Goal: Find contact information: Find contact information

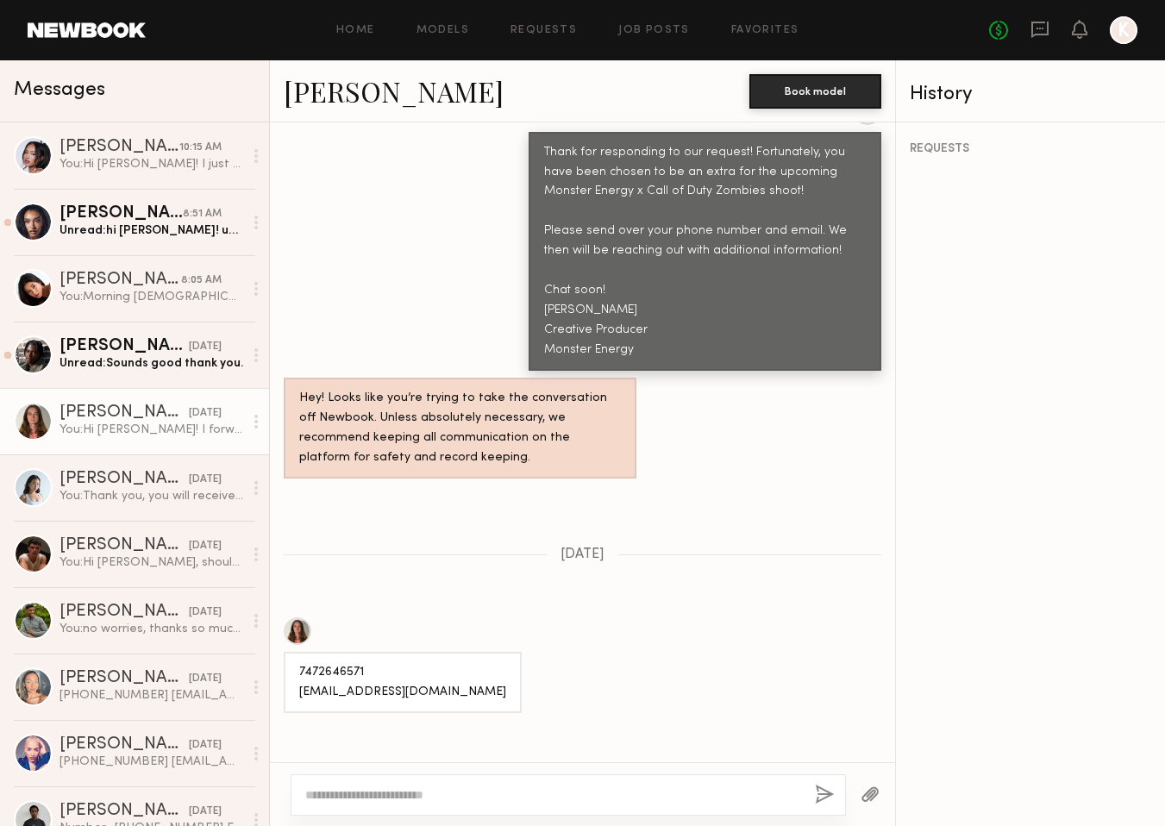
scroll to position [17, 0]
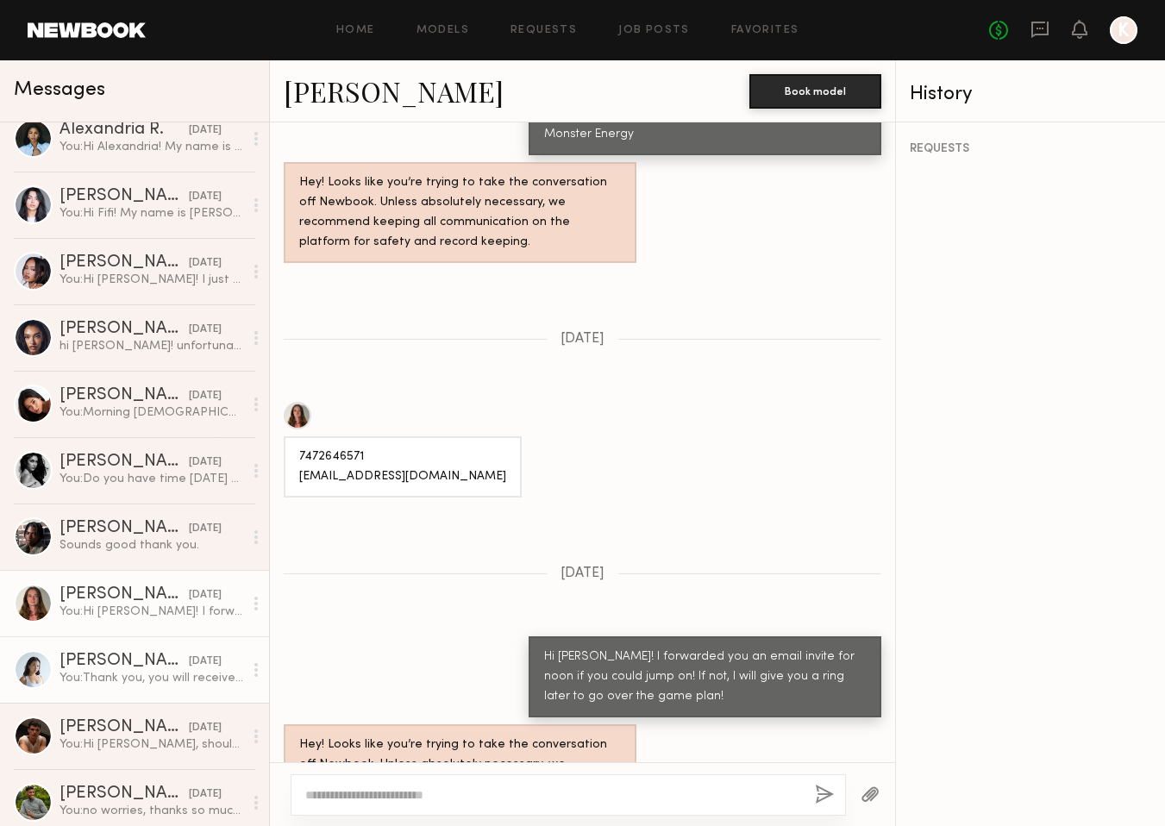
scroll to position [204, 0]
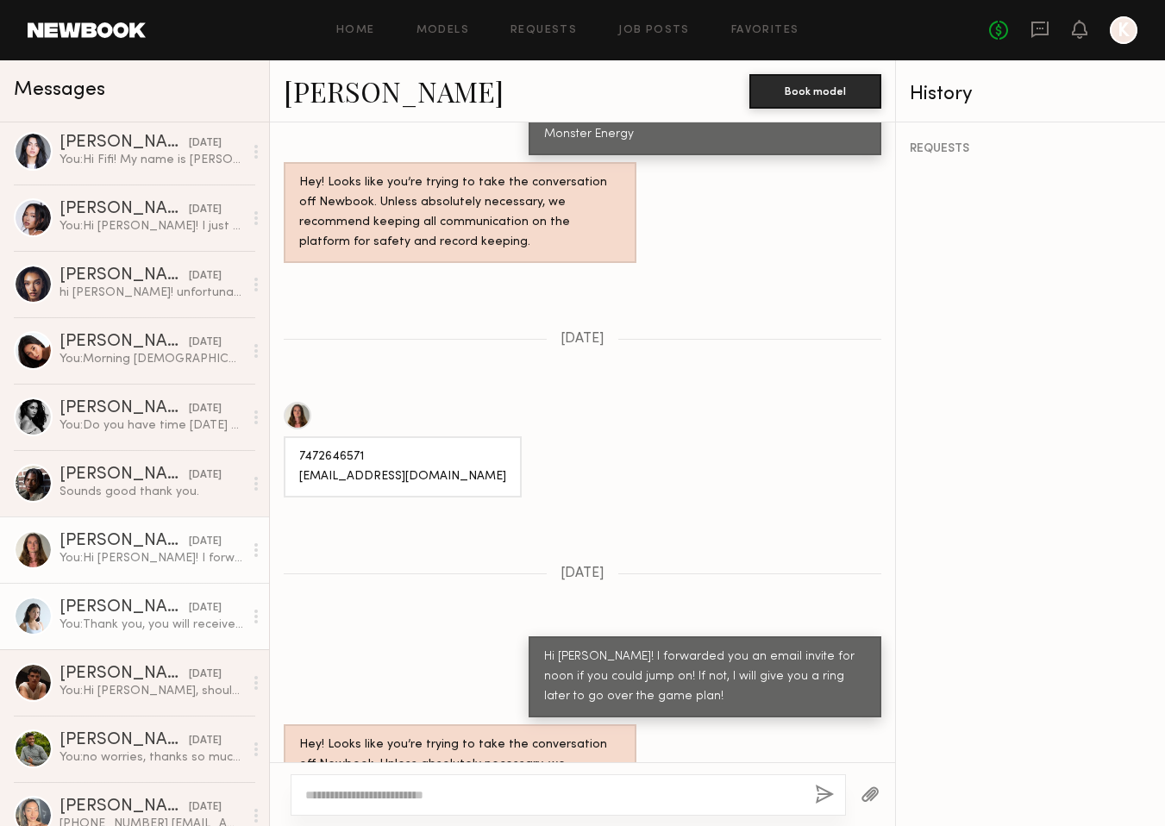
click at [118, 611] on div "[PERSON_NAME]" at bounding box center [124, 608] width 129 height 17
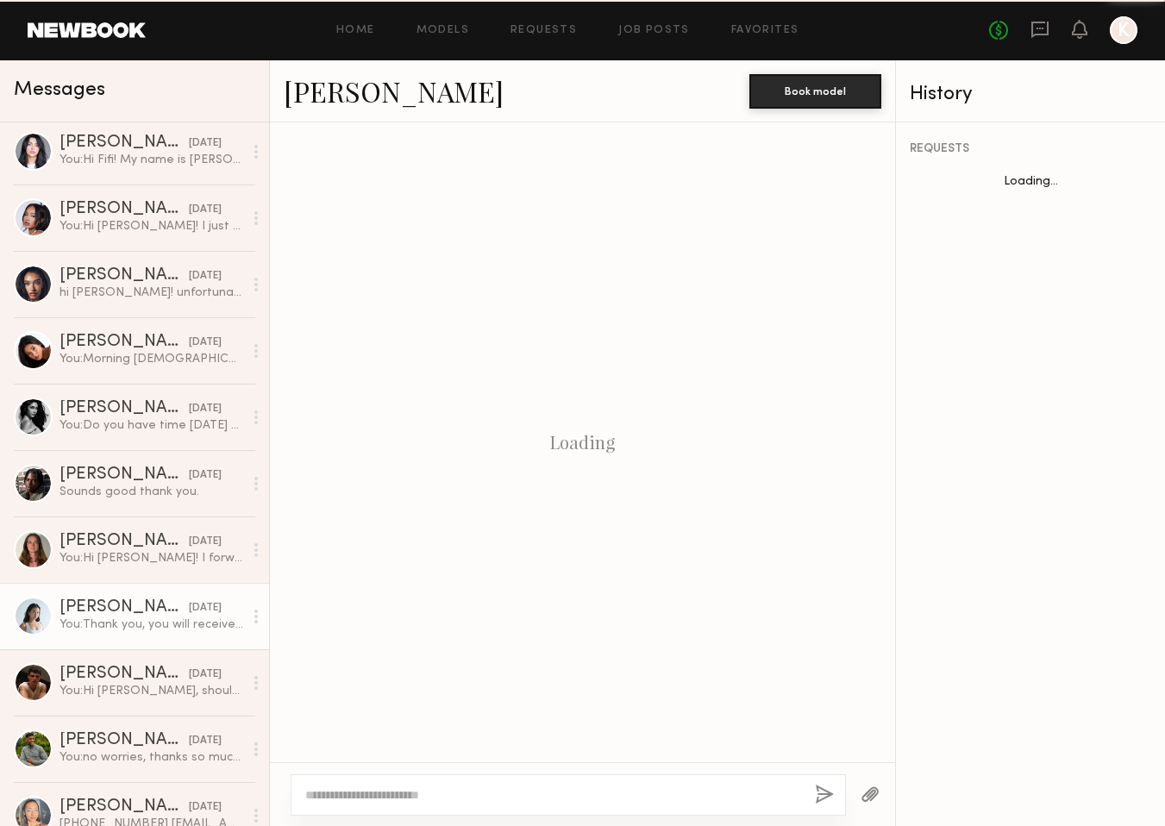
scroll to position [1700, 0]
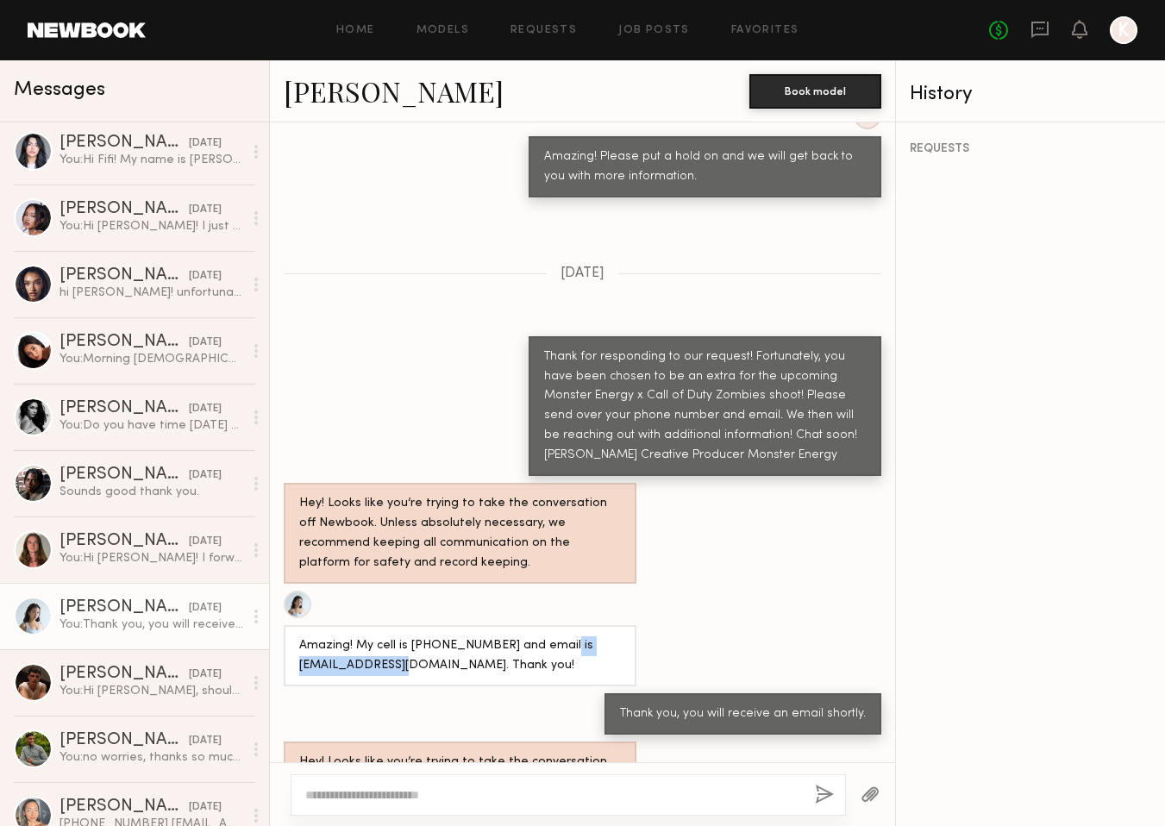
drag, startPoint x: 432, startPoint y: 575, endPoint x: 273, endPoint y: 574, distance: 158.7
click at [273, 591] on div "Amazing! My cell is [PHONE_NUMBER] and email is [EMAIL_ADDRESS][DOMAIN_NAME]. T…" at bounding box center [582, 639] width 625 height 96
copy div "[EMAIL_ADDRESS][DOMAIN_NAME]"
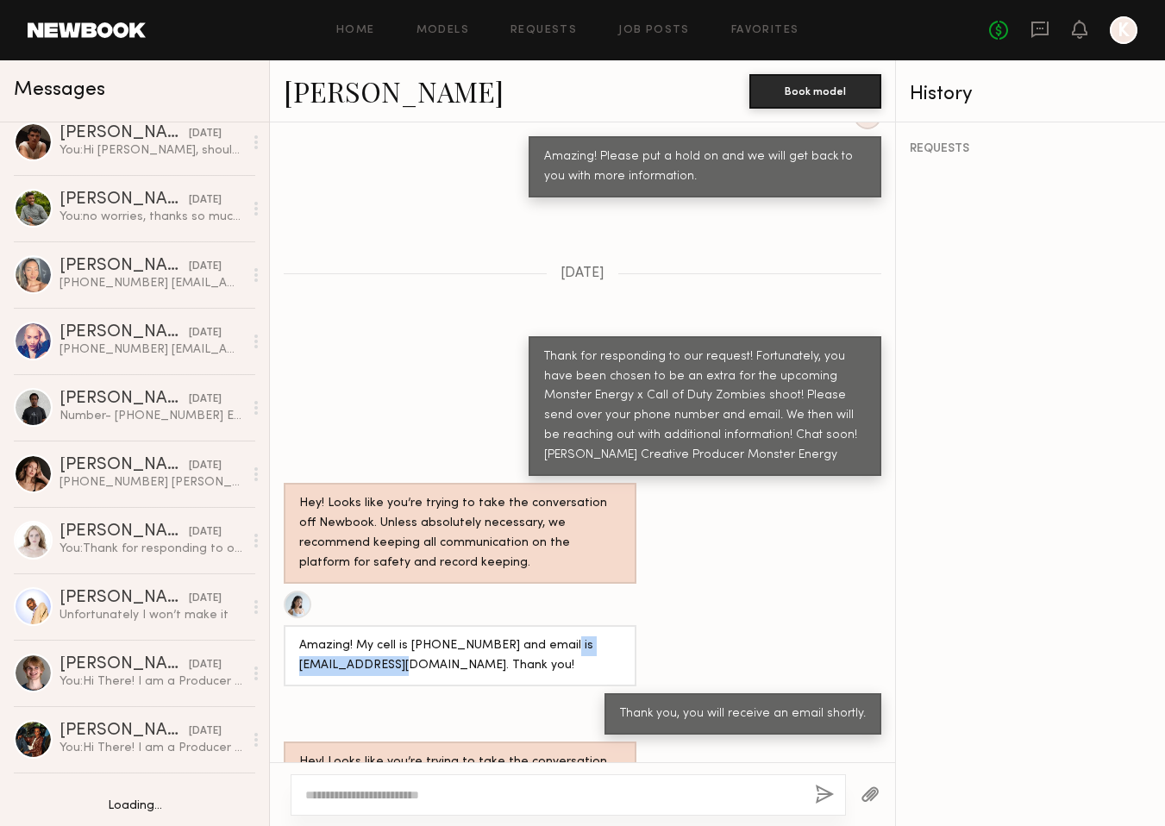
scroll to position [794, 0]
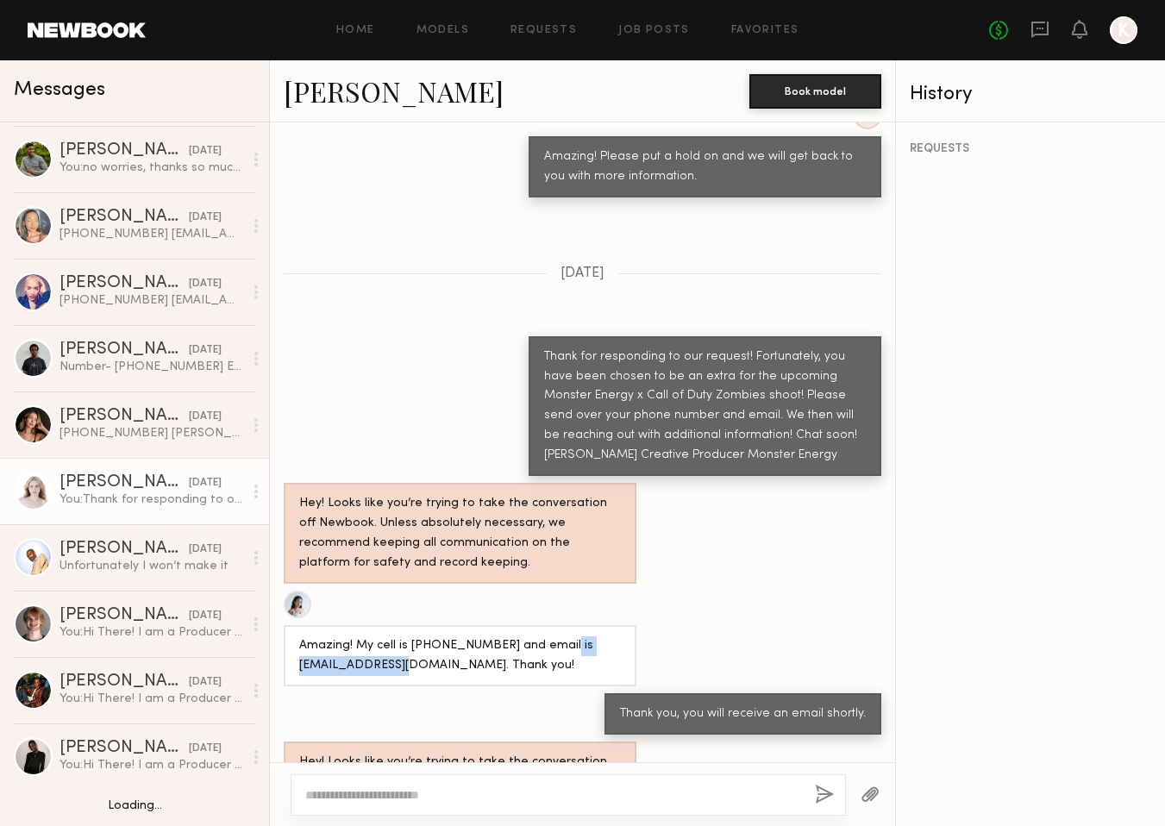
click at [128, 495] on div "You: Thank for responding to our request! Fortunately, you have been chosen to …" at bounding box center [152, 500] width 184 height 16
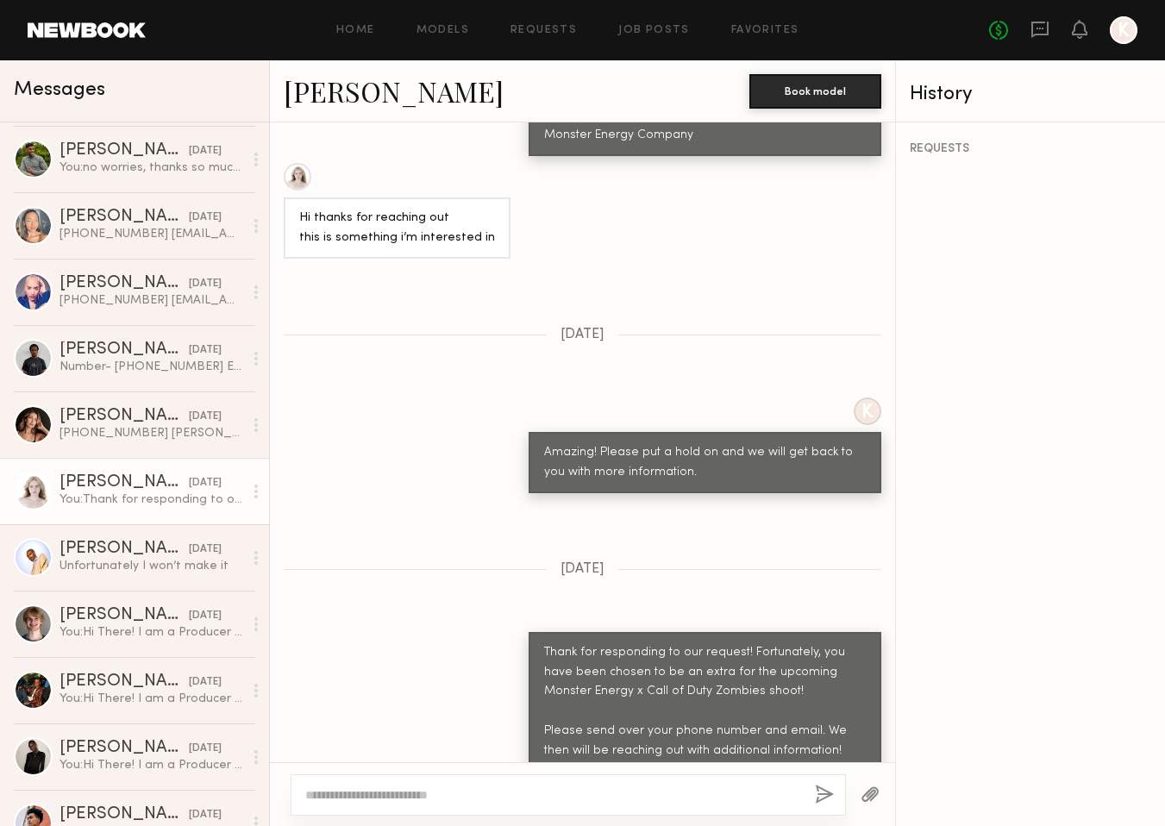
scroll to position [1388, 0]
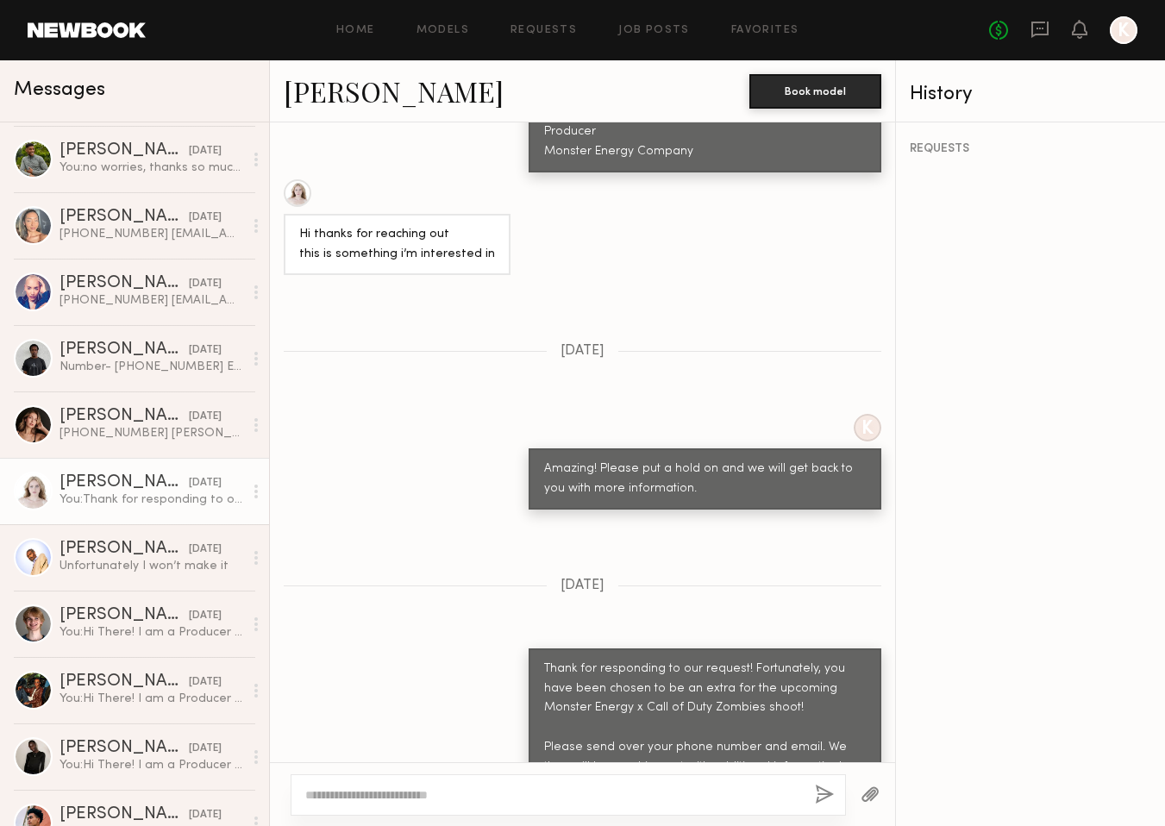
click at [102, 487] on div "[PERSON_NAME]" at bounding box center [124, 482] width 129 height 17
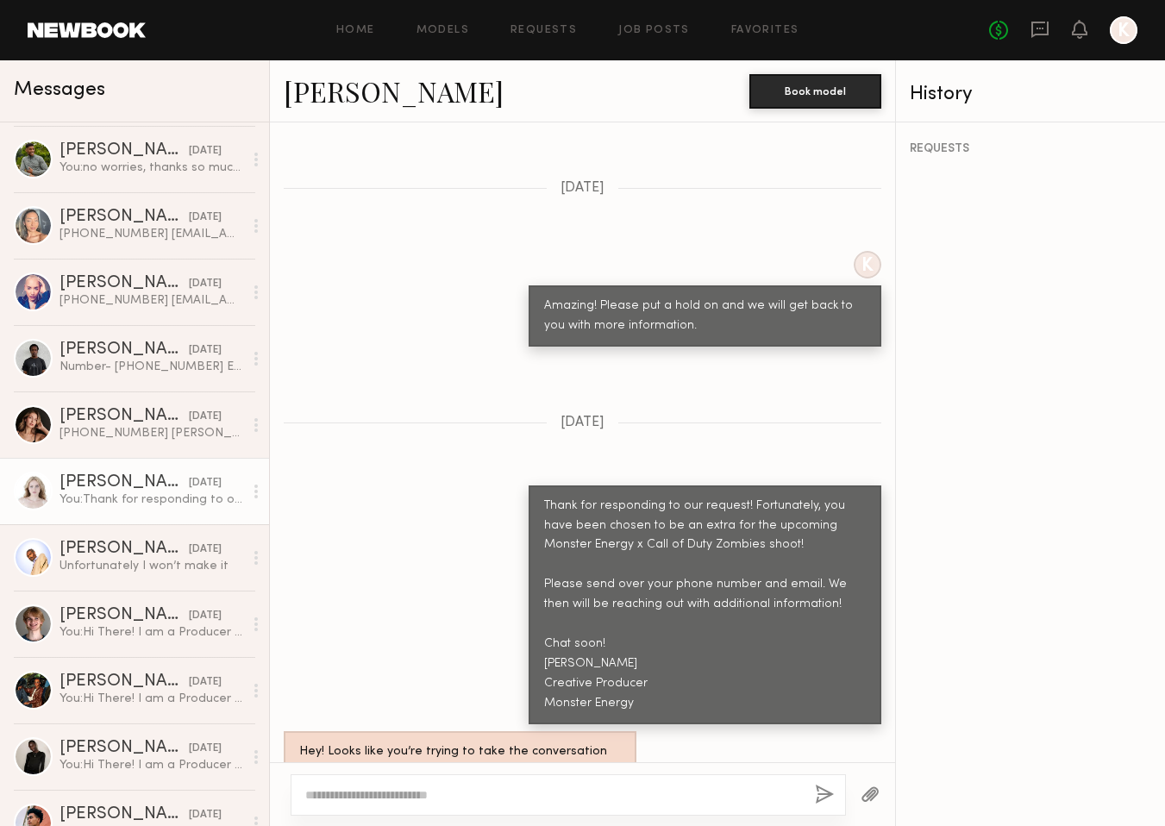
scroll to position [1561, 0]
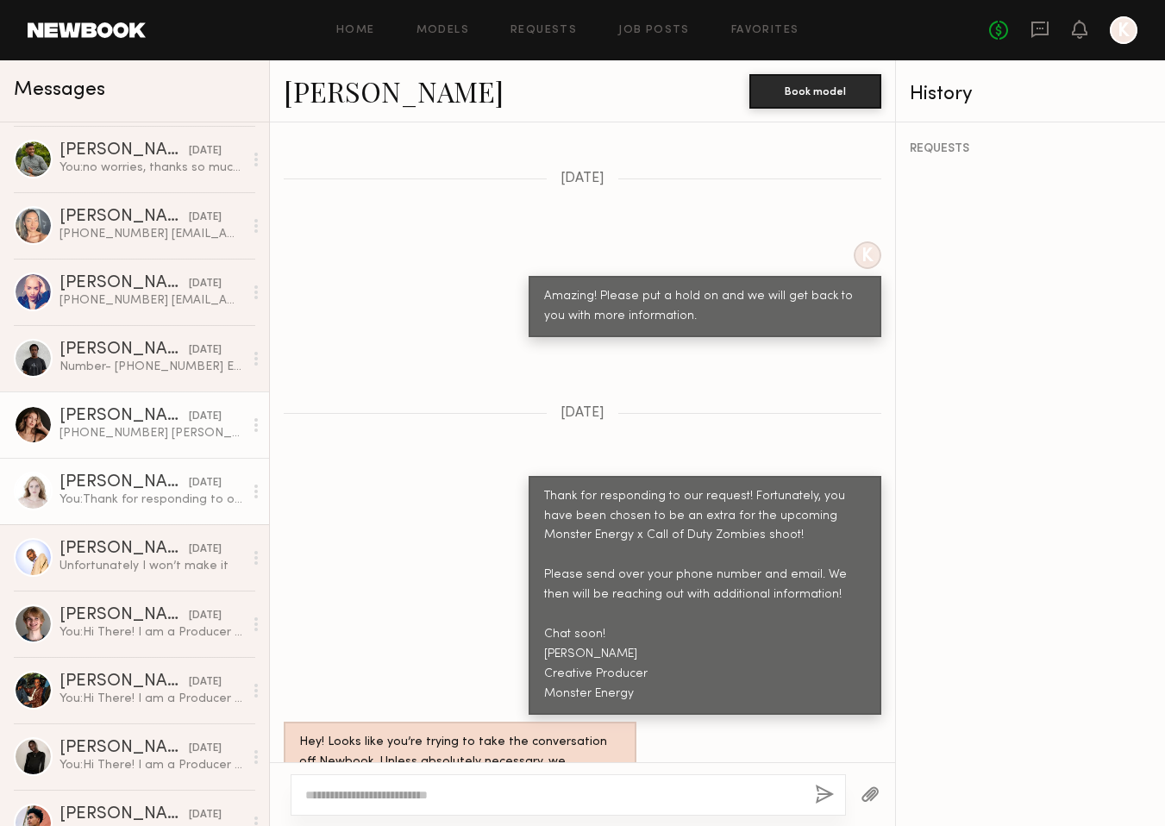
click at [125, 420] on div "[PERSON_NAME]" at bounding box center [124, 416] width 129 height 17
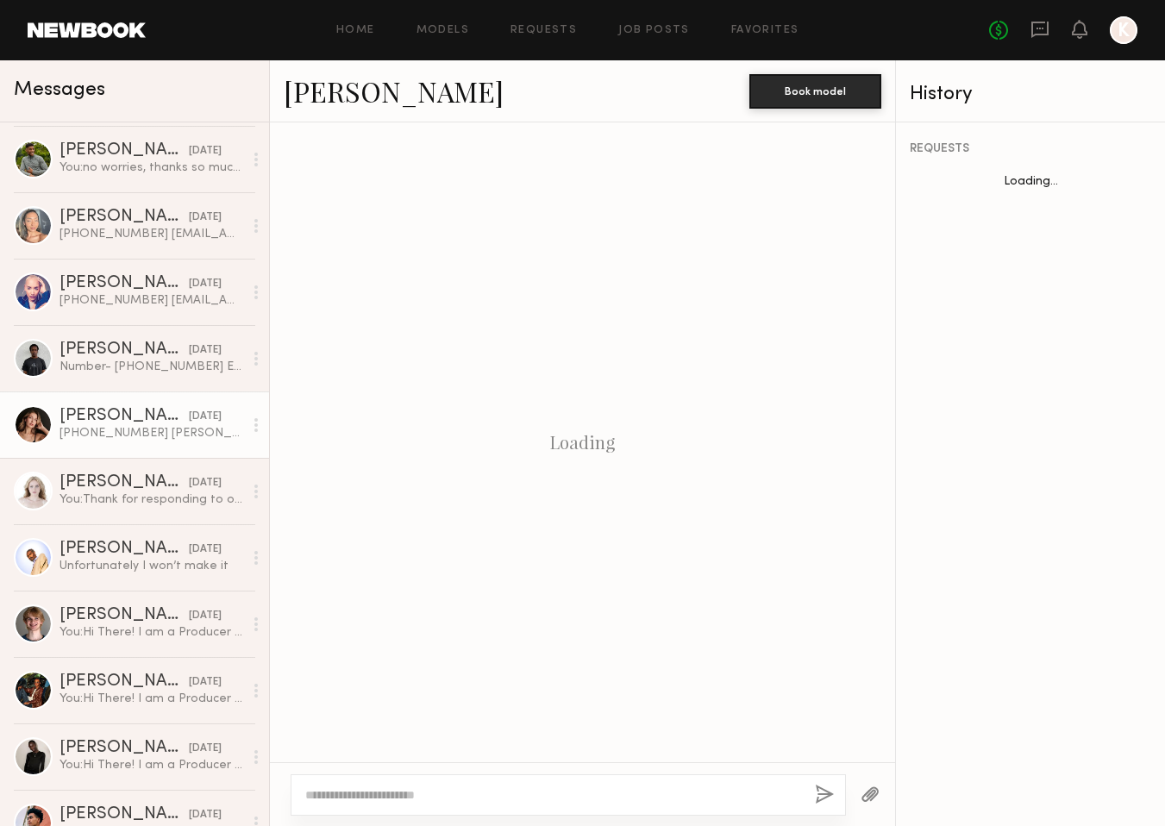
scroll to position [1726, 0]
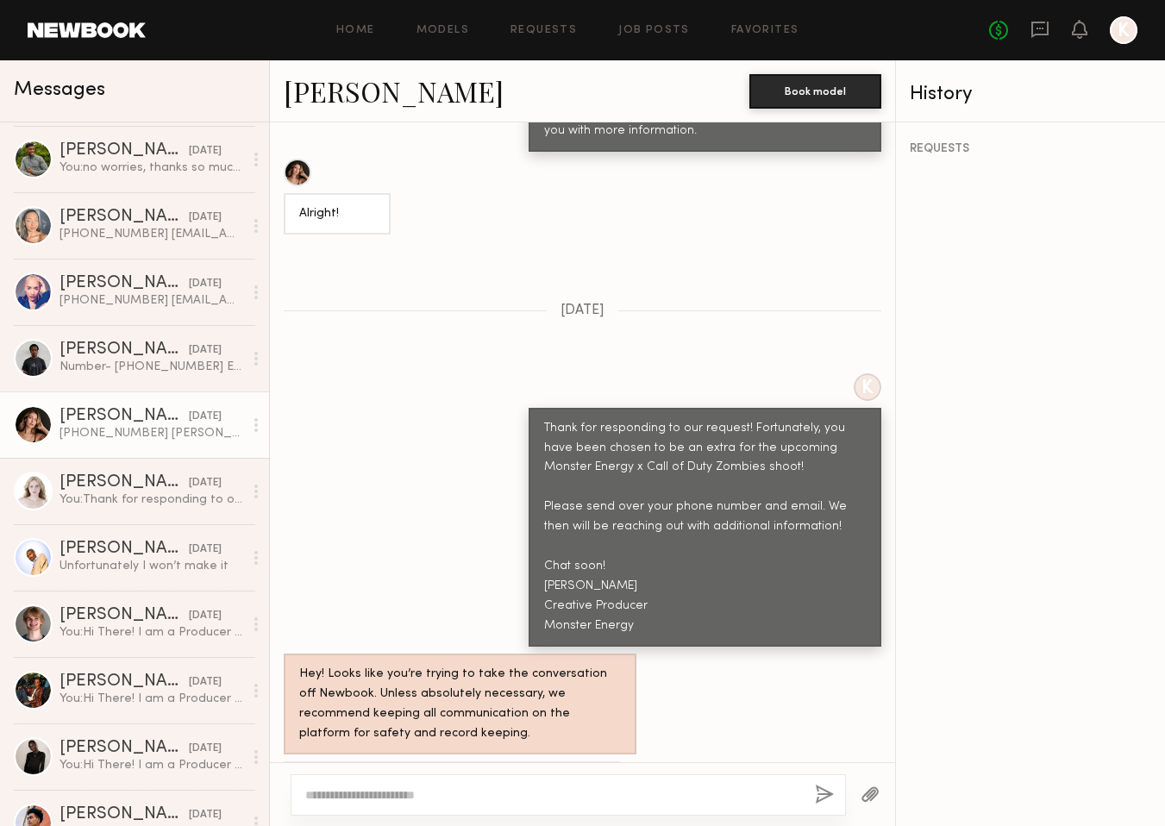
drag, startPoint x: 443, startPoint y: 730, endPoint x: 292, endPoint y: 732, distance: 150.1
click at [292, 762] on div "[PHONE_NUMBER] [PERSON_NAME][EMAIL_ADDRESS][DOMAIN_NAME]" at bounding box center [452, 792] width 336 height 61
copy div "[PERSON_NAME][EMAIL_ADDRESS][DOMAIN_NAME]"
click at [105, 296] on div "[PHONE_NUMBER] [EMAIL_ADDRESS][DOMAIN_NAME]" at bounding box center [152, 300] width 184 height 16
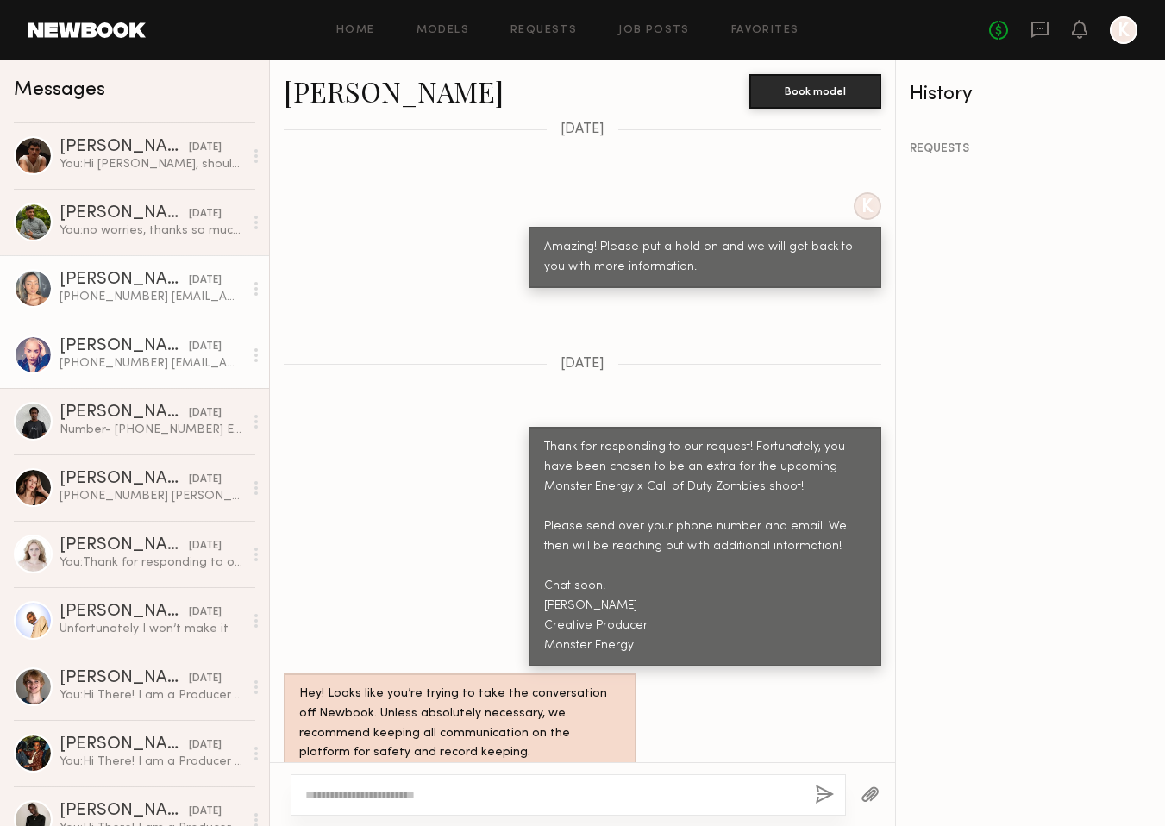
scroll to position [723, 0]
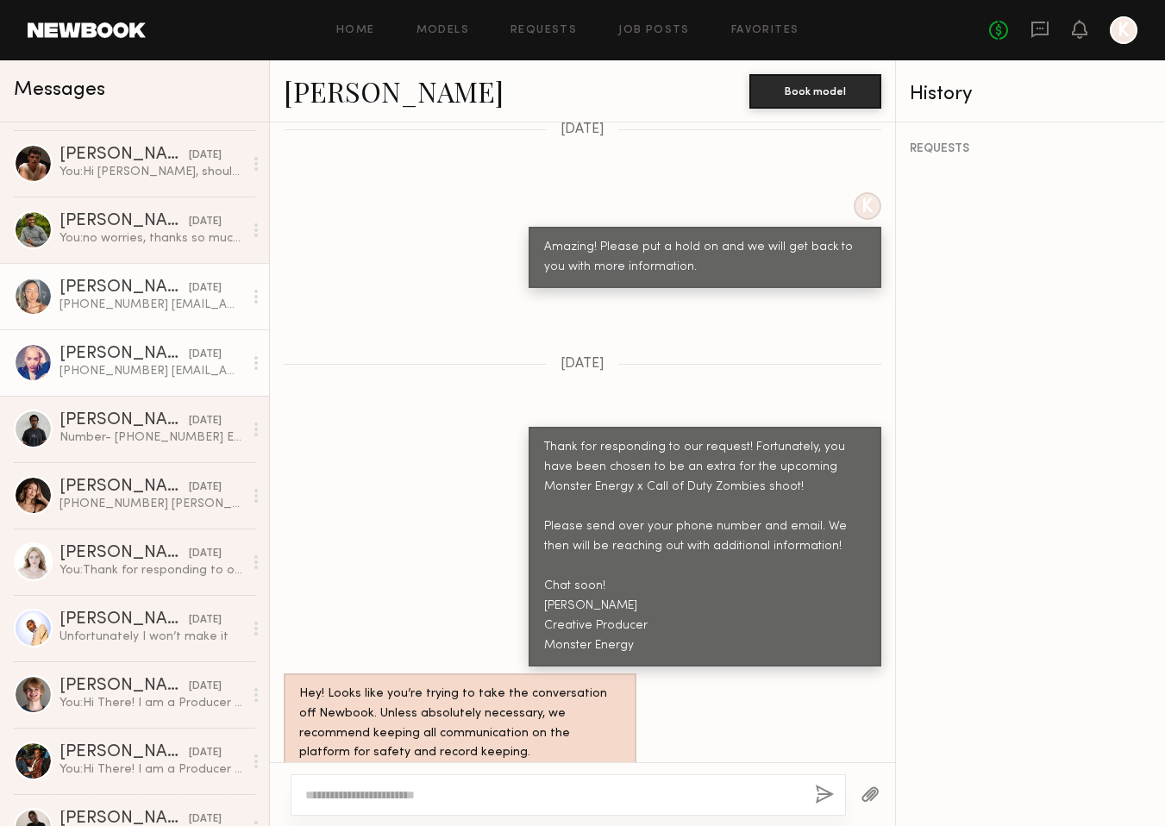
click at [122, 299] on div "[PHONE_NUMBER] [EMAIL_ADDRESS][DOMAIN_NAME]" at bounding box center [152, 305] width 184 height 16
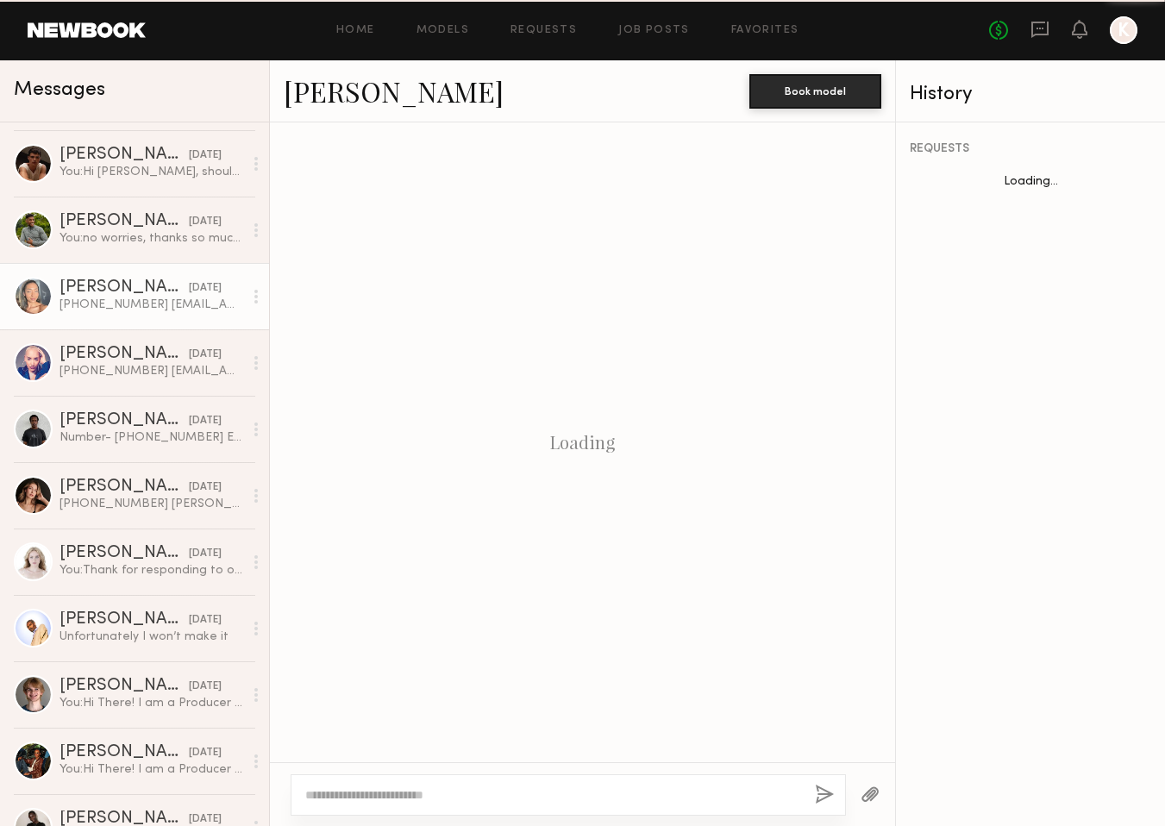
scroll to position [1740, 0]
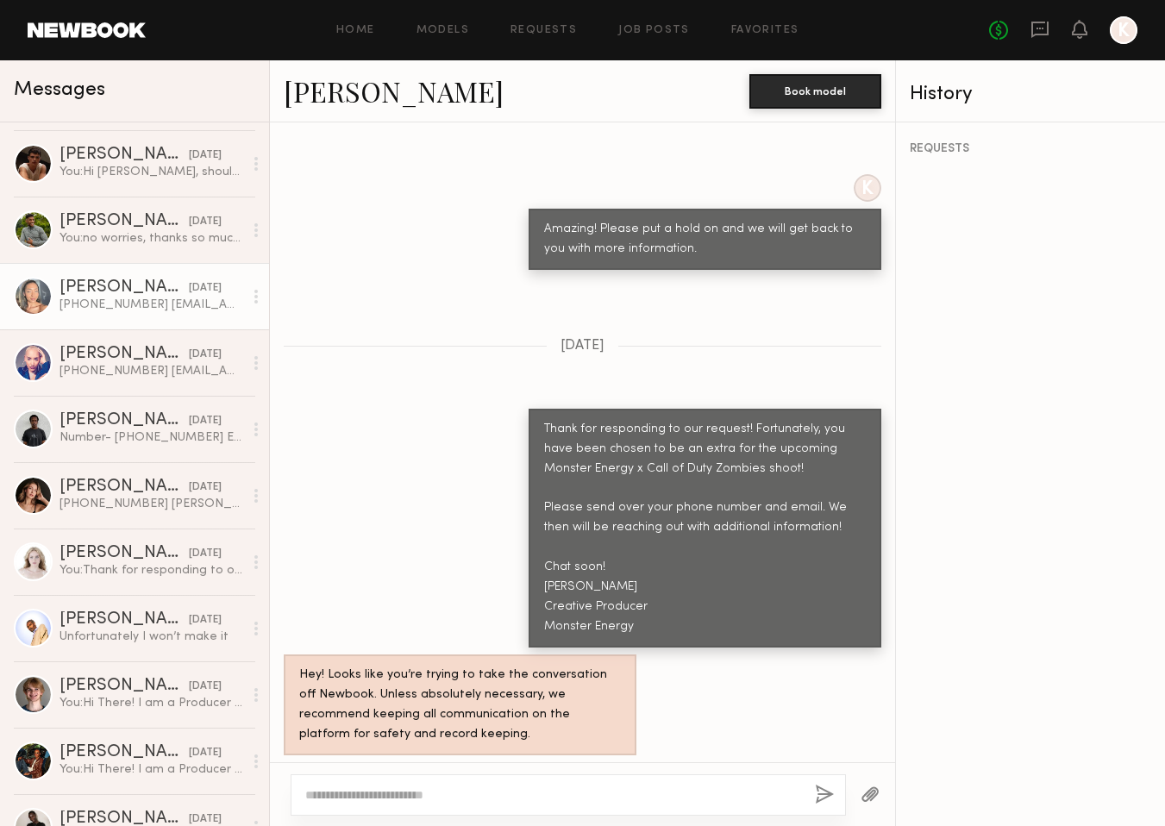
drag, startPoint x: 462, startPoint y: 723, endPoint x: 295, endPoint y: 725, distance: 167.4
click at [295, 763] on div "[PHONE_NUMBER] [EMAIL_ADDRESS][DOMAIN_NAME]" at bounding box center [403, 793] width 238 height 61
copy div "[EMAIL_ADDRESS][DOMAIN_NAME]"
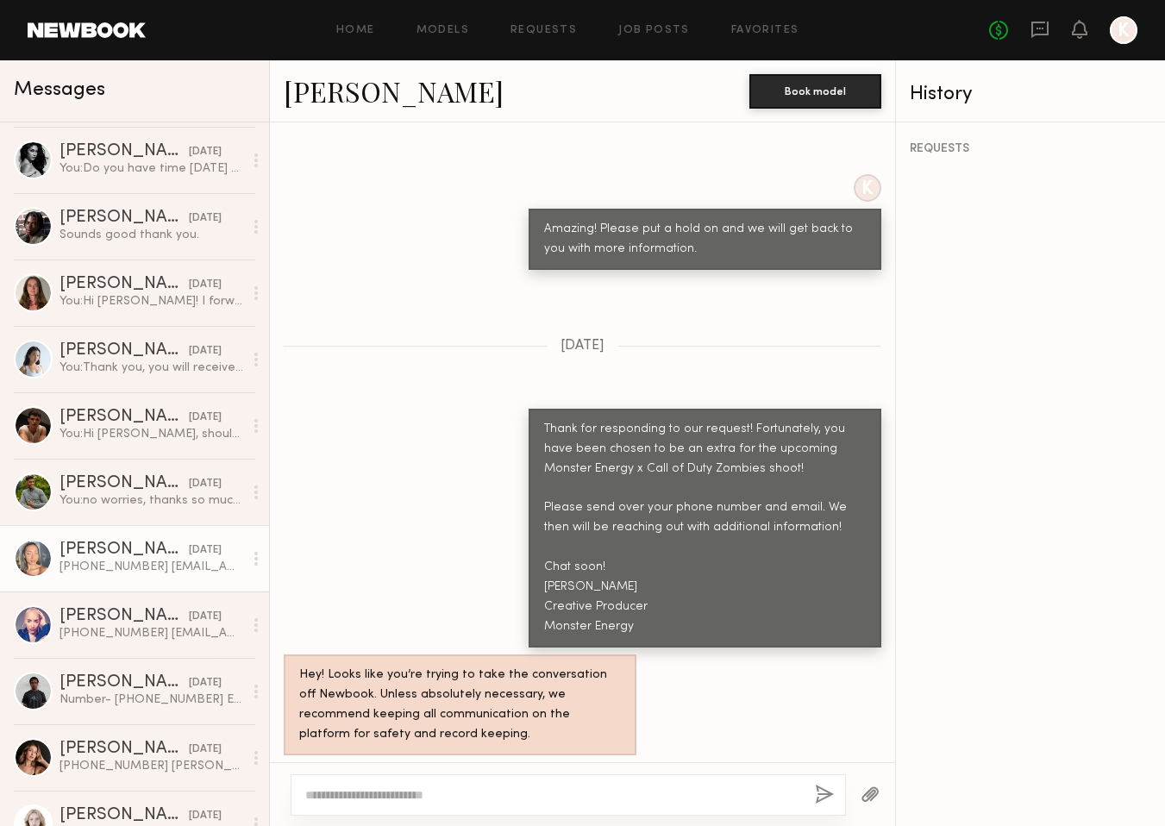
scroll to position [428, 0]
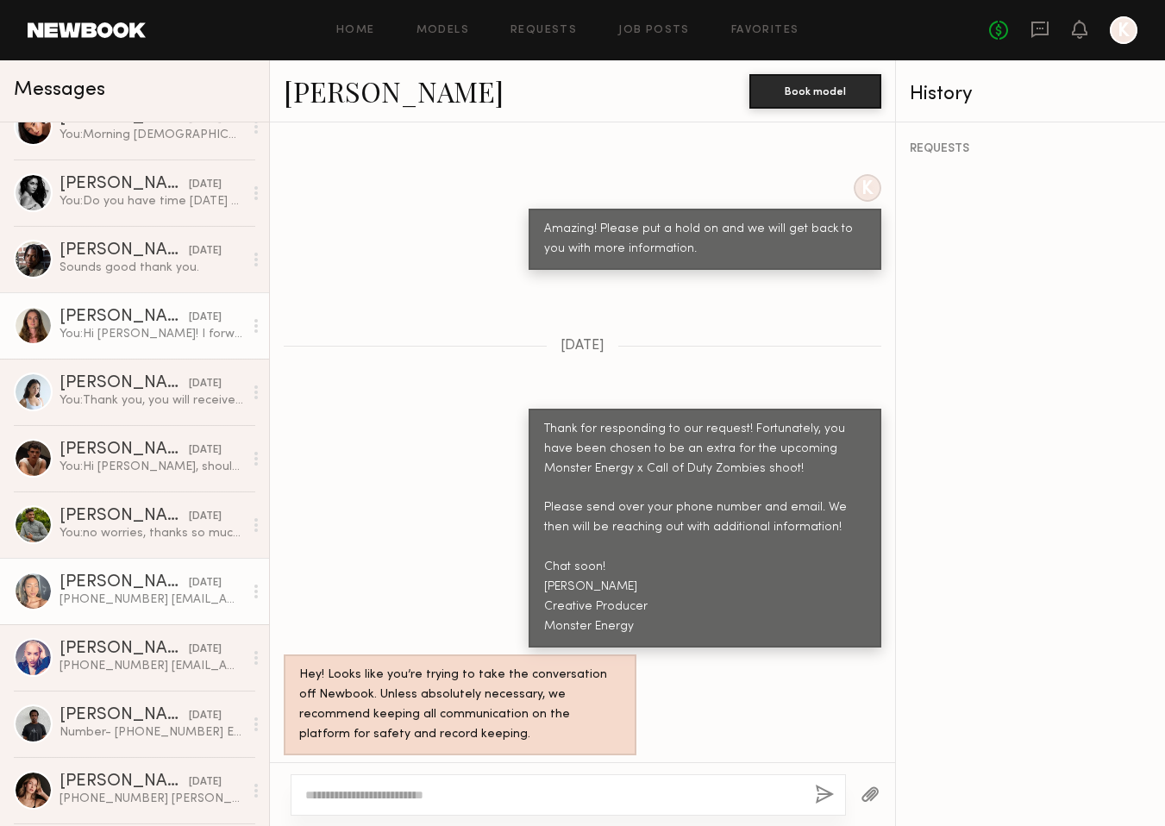
click at [148, 314] on div "[PERSON_NAME]" at bounding box center [124, 317] width 129 height 17
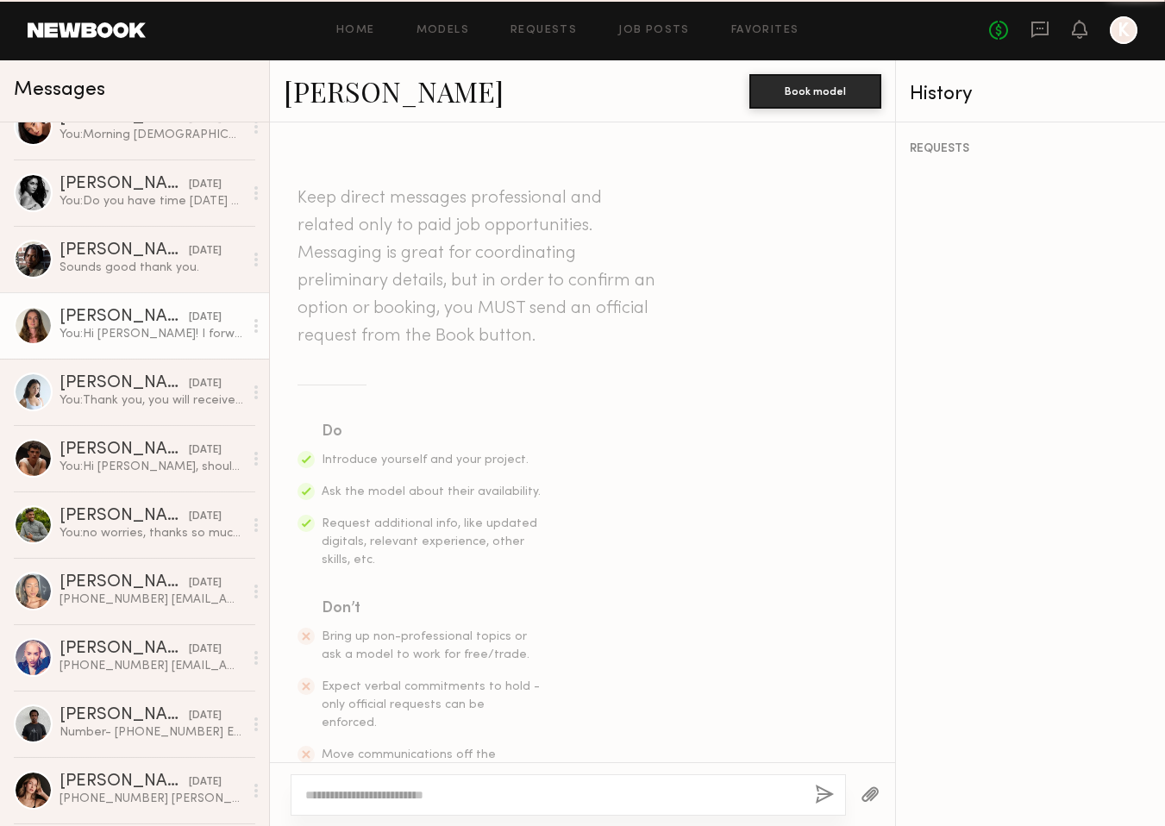
scroll to position [2350, 0]
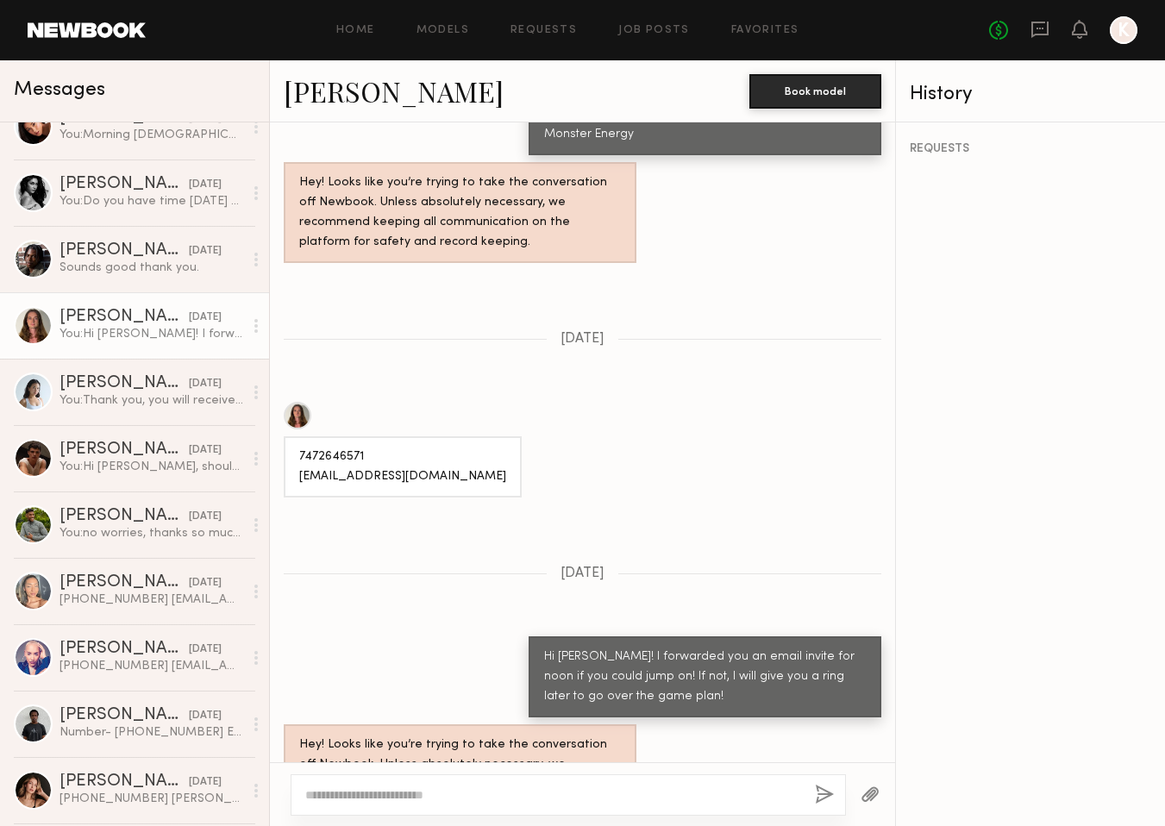
drag, startPoint x: 475, startPoint y: 397, endPoint x: 286, endPoint y: 405, distance: 189.1
click at [286, 436] on div "7472646571 [EMAIL_ADDRESS][DOMAIN_NAME]" at bounding box center [403, 466] width 238 height 61
copy div "[EMAIL_ADDRESS][DOMAIN_NAME]"
